Goal: Task Accomplishment & Management: Manage account settings

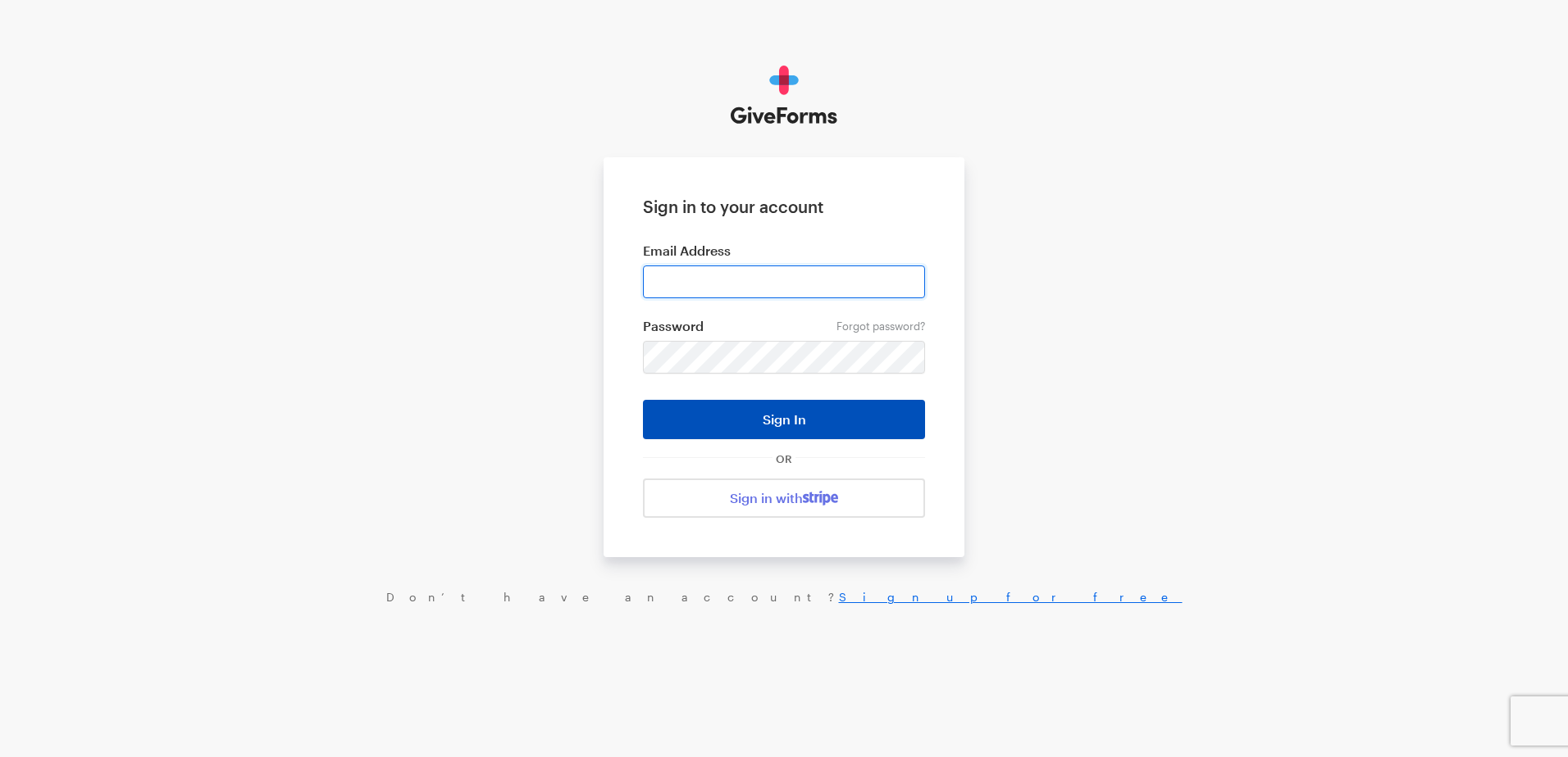
type input "ckim@brightfocus.org"
click at [763, 417] on button "Sign In" at bounding box center [784, 419] width 282 height 40
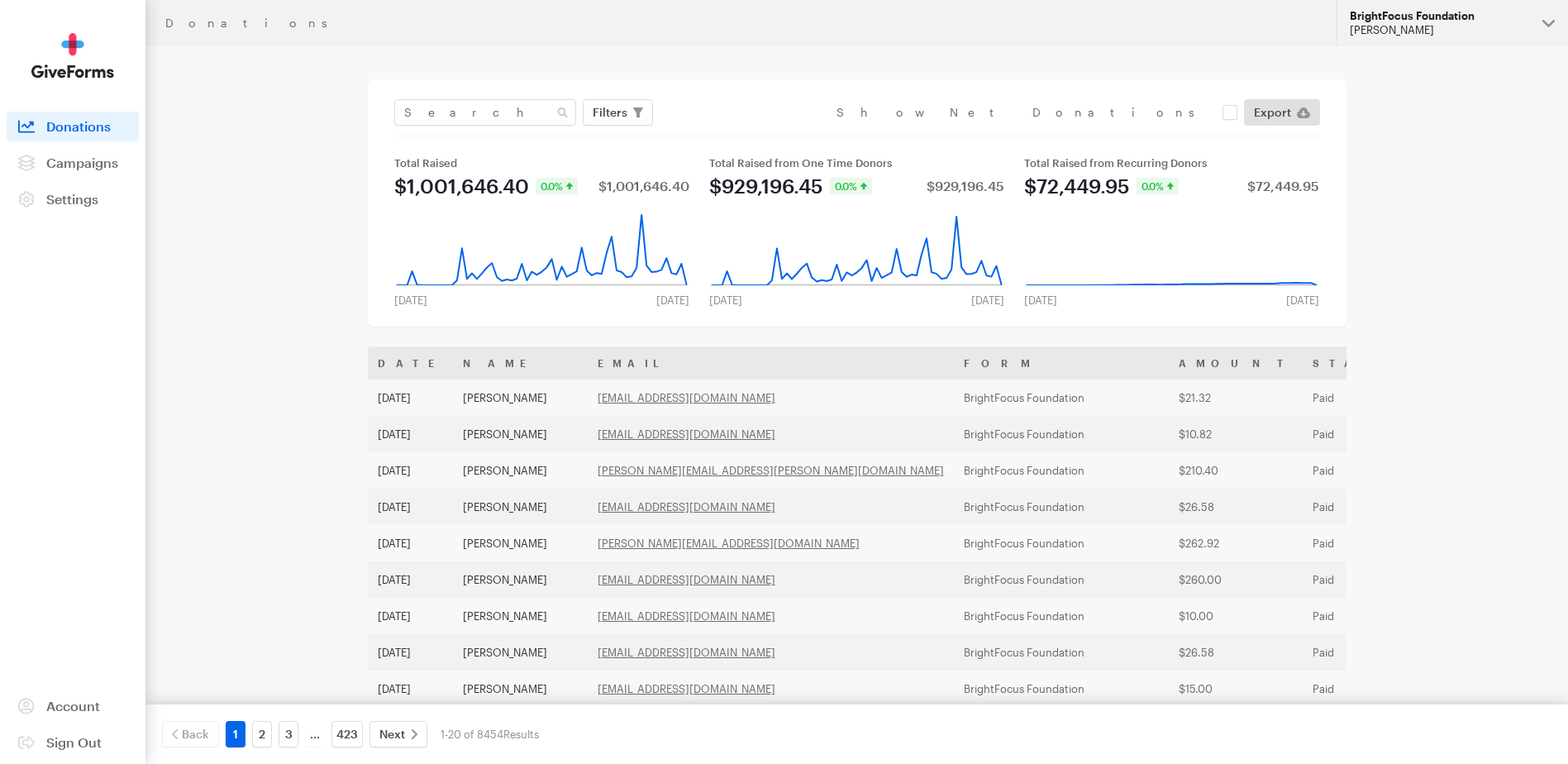
click at [1545, 21] on button "BrightFocus Foundation Cheryl Kim" at bounding box center [1453, 23] width 232 height 46
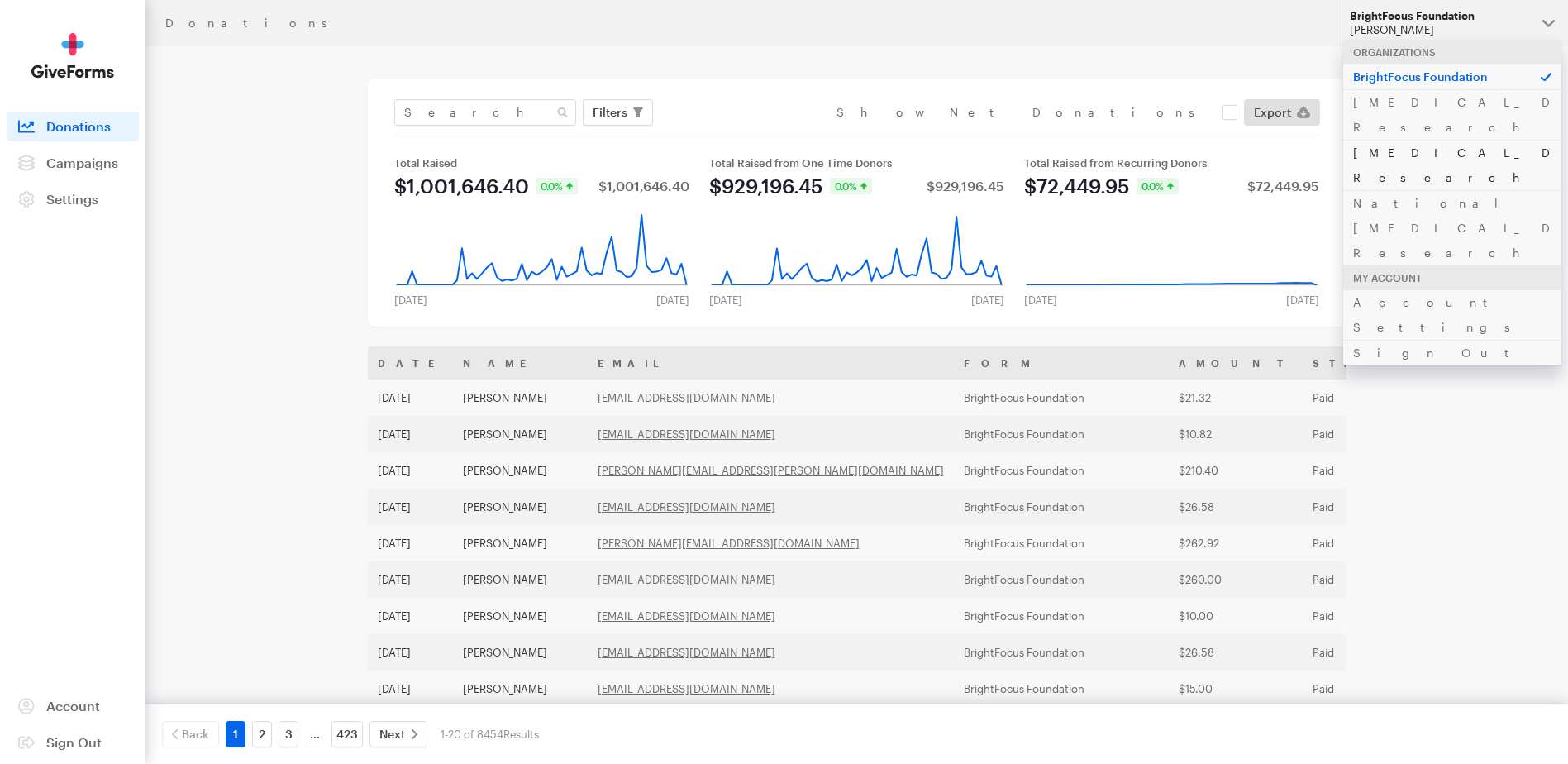
click at [1510, 140] on link "[MEDICAL_DATA] Research" at bounding box center [1452, 165] width 218 height 50
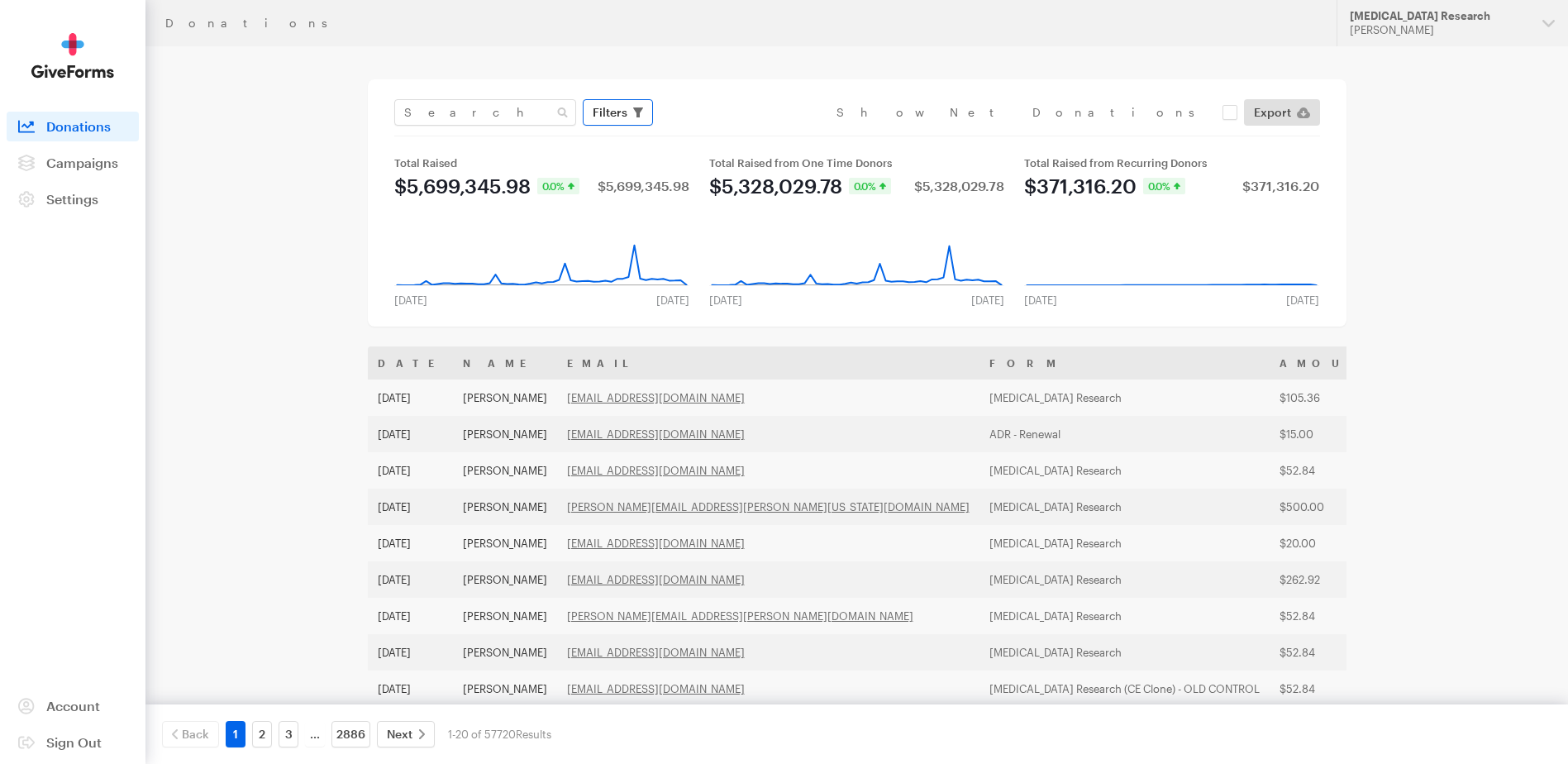
click at [622, 119] on span "Filters" at bounding box center [610, 112] width 35 height 20
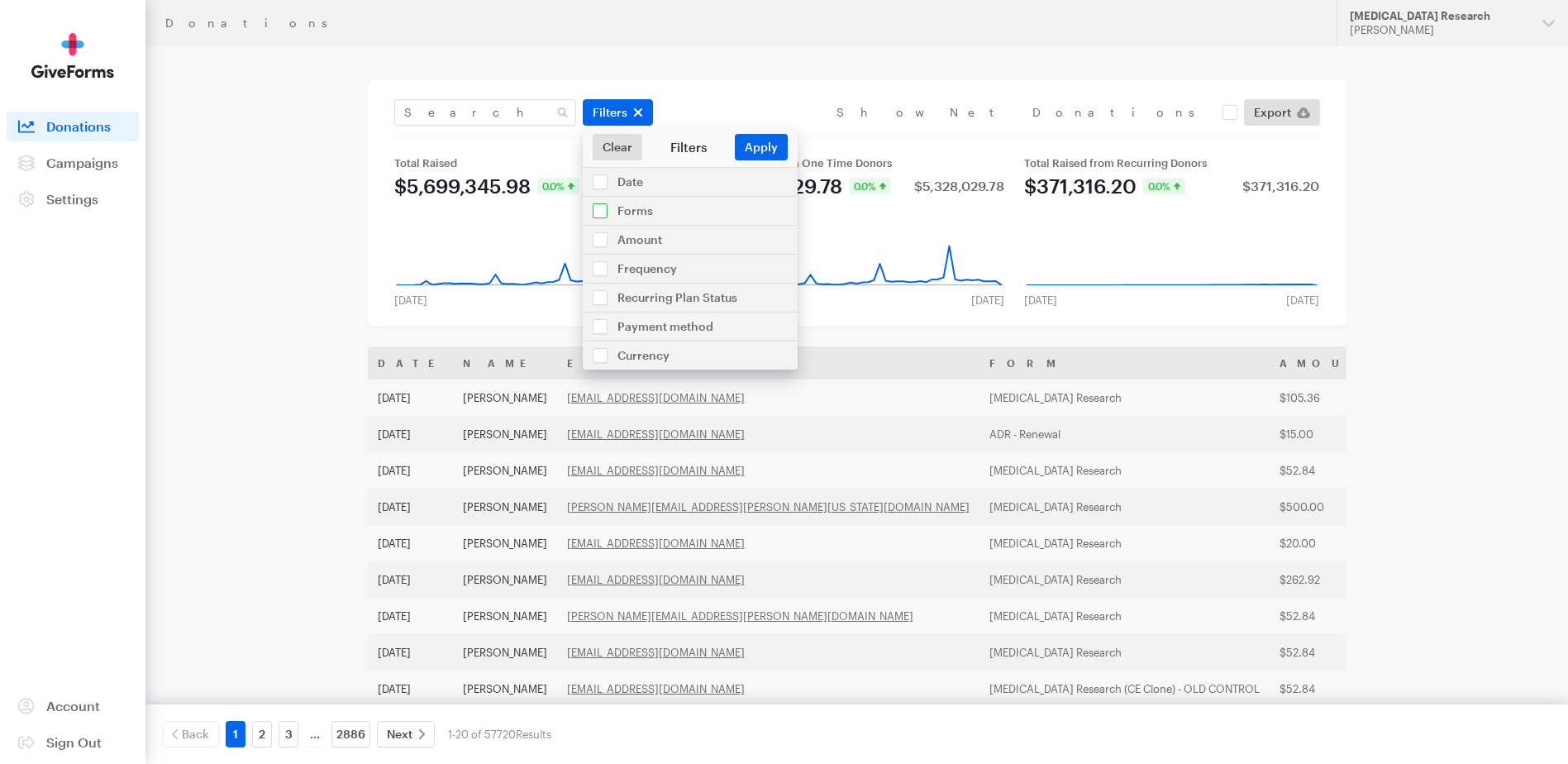
click at [651, 204] on input "checkbox" at bounding box center [690, 211] width 215 height 28
checkbox input "true"
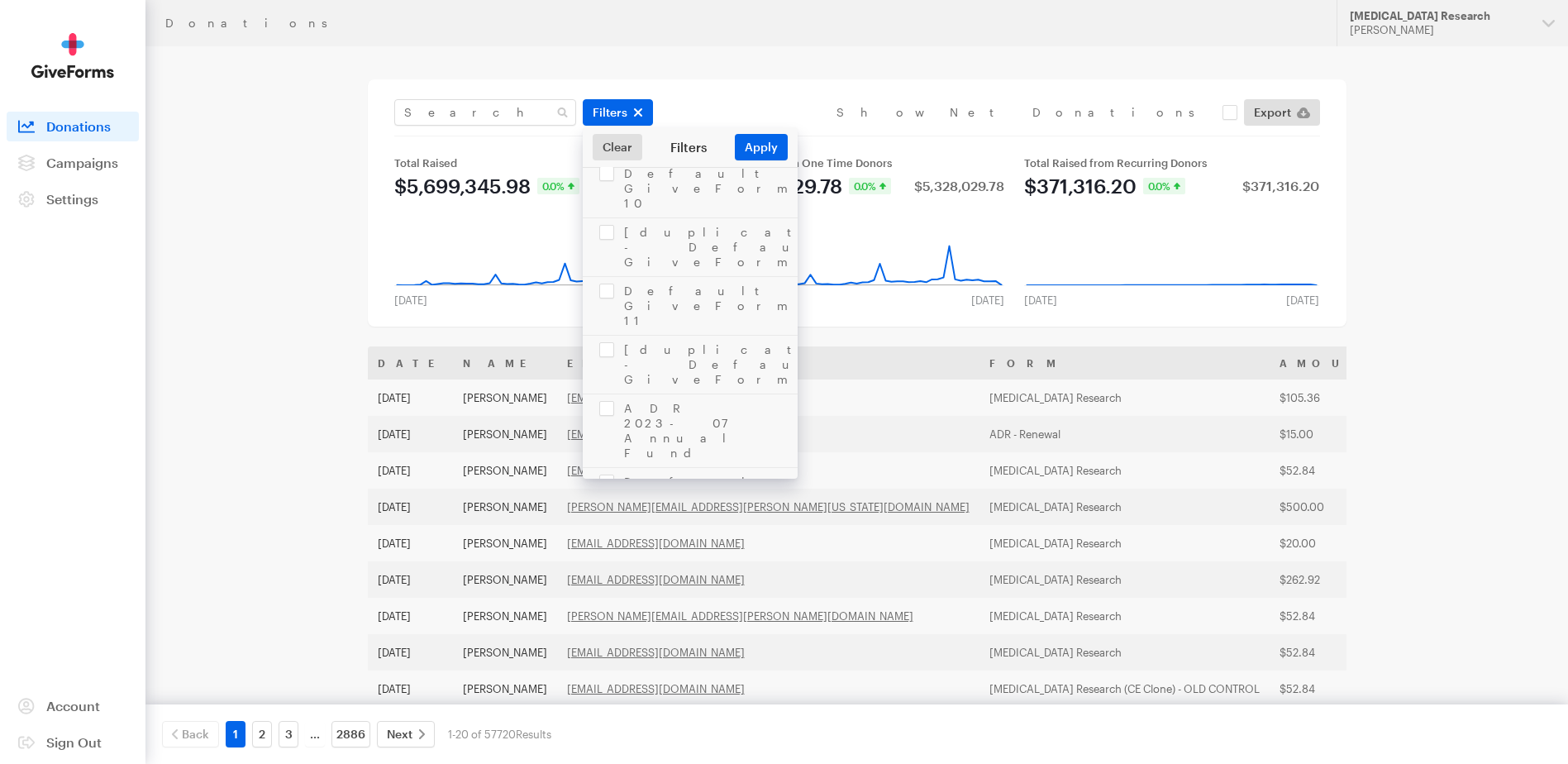
scroll to position [1489, 0]
checkbox input "true"
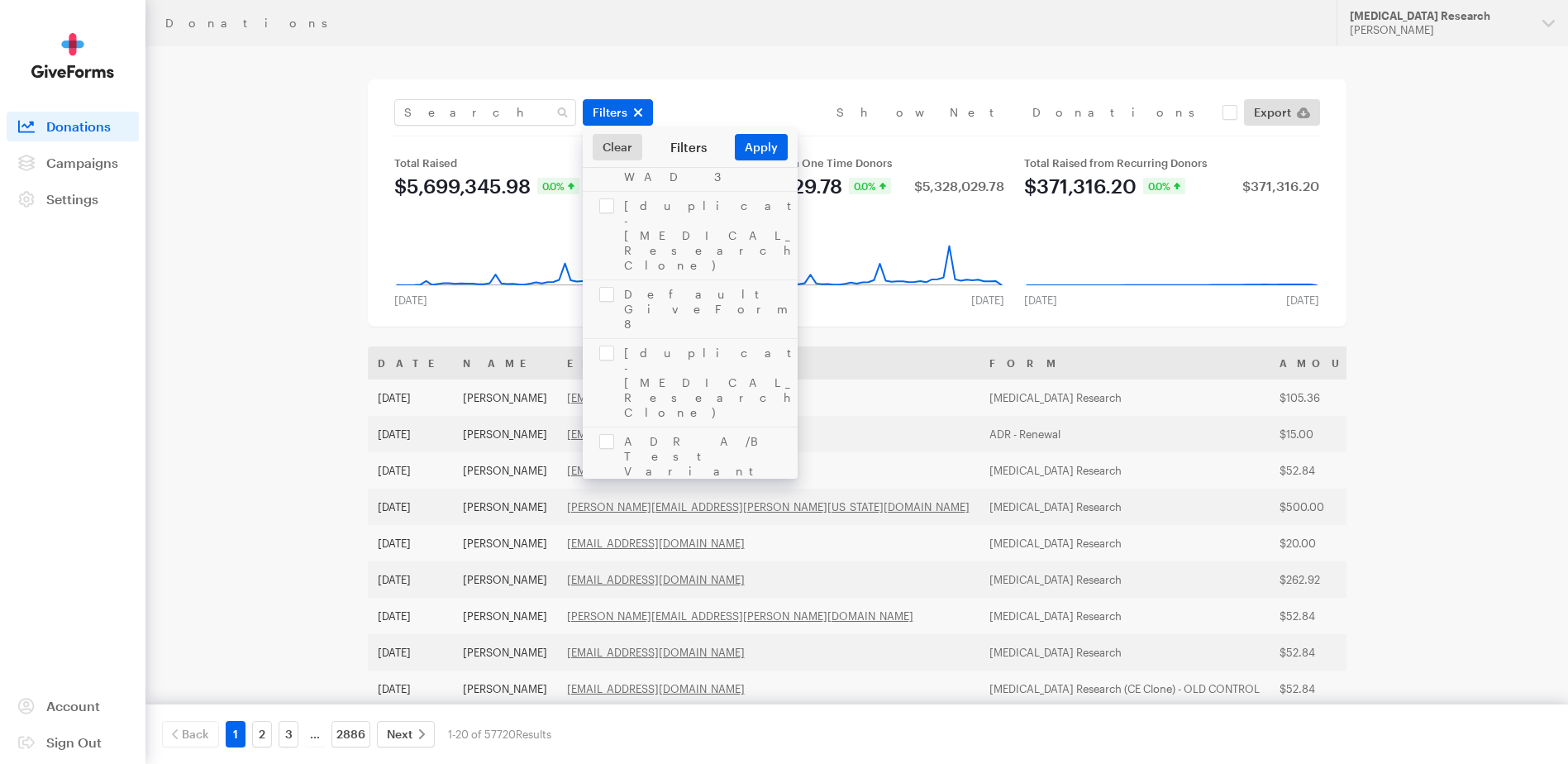
checkbox input "true"
click at [759, 145] on button "Apply" at bounding box center [761, 147] width 53 height 26
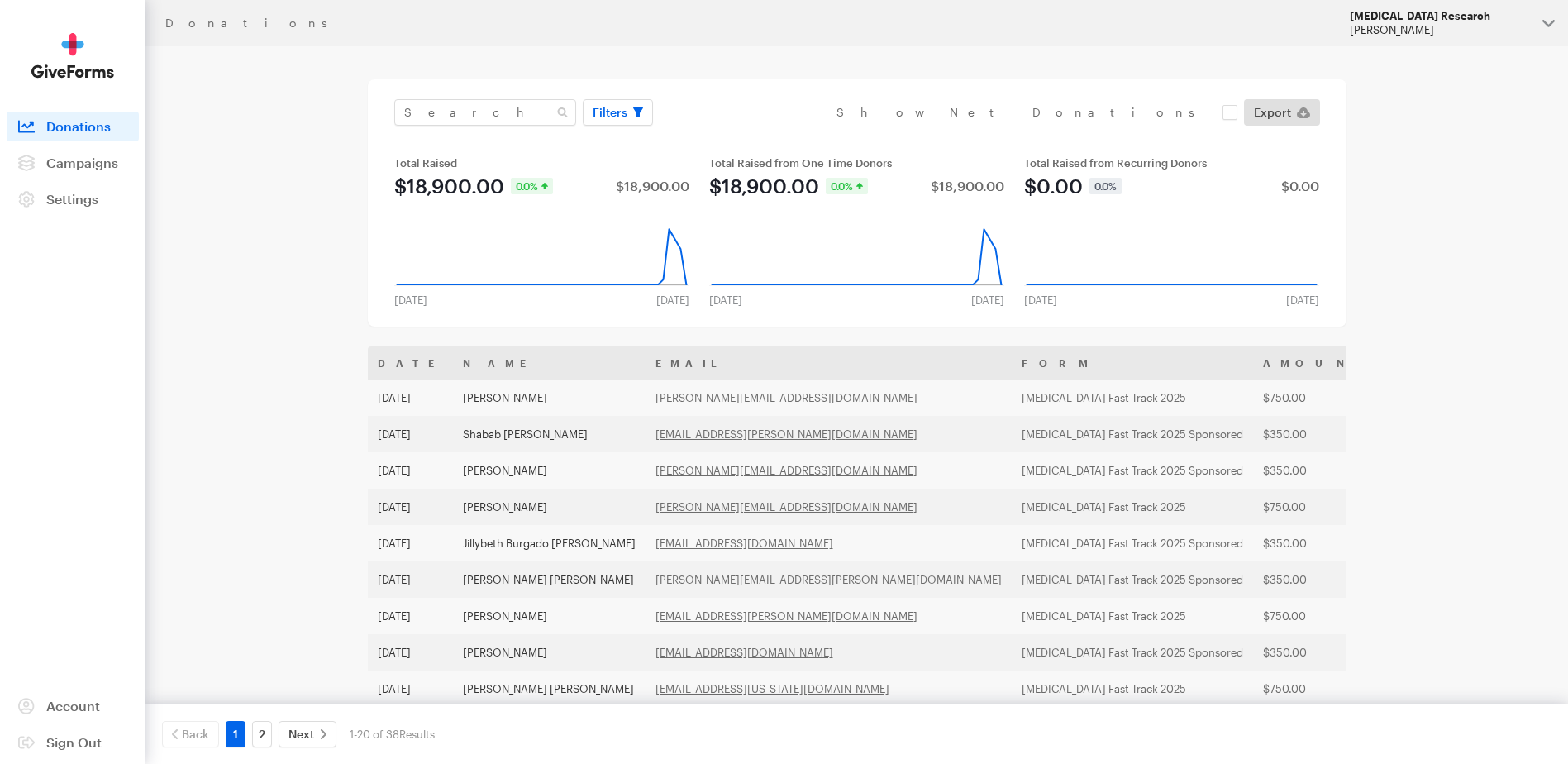
click at [1494, 14] on div "Alzheimer's Disease Research" at bounding box center [1439, 16] width 180 height 14
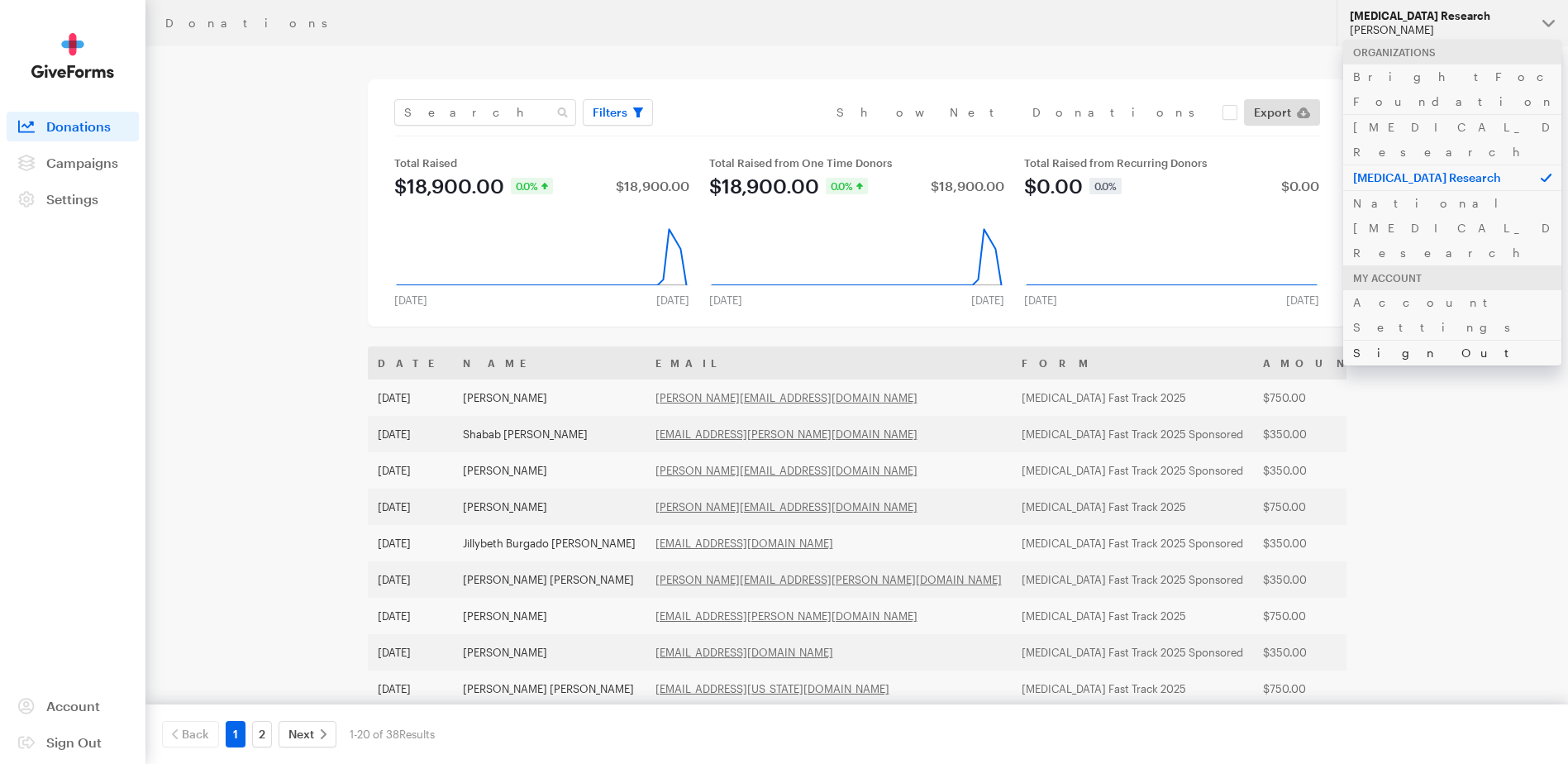
click at [1412, 340] on link "Sign Out" at bounding box center [1452, 353] width 218 height 26
